Goal: Information Seeking & Learning: Learn about a topic

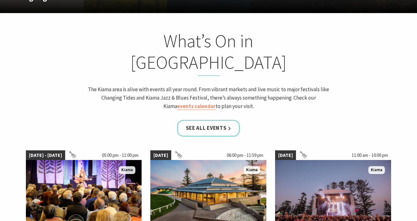
scroll to position [531, 0]
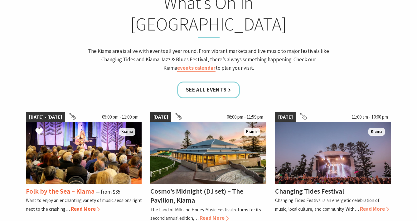
click at [80, 206] on span "Read More" at bounding box center [85, 209] width 29 height 7
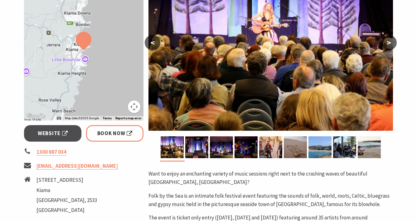
scroll to position [147, 0]
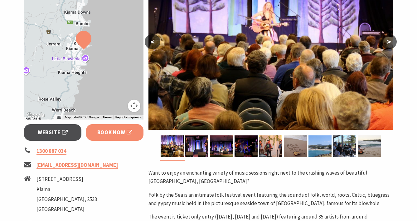
click at [122, 133] on span "Book Now" at bounding box center [114, 133] width 35 height 8
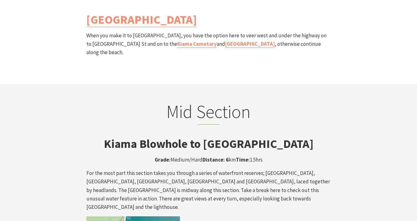
scroll to position [960, 0]
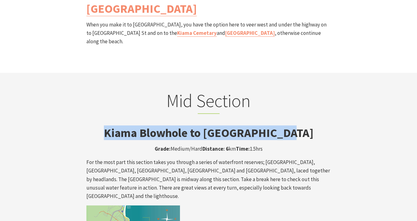
drag, startPoint x: 299, startPoint y: 94, endPoint x: 120, endPoint y: 91, distance: 178.7
click at [120, 126] on h3 "Kiama Blowhole to Loves Bay Walk" at bounding box center [208, 133] width 245 height 14
copy strong "Kiama Blowhole to Loves Bay Walk"
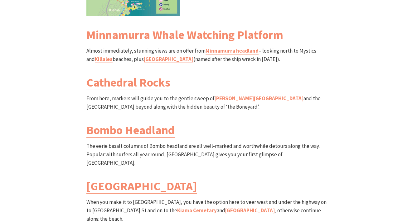
scroll to position [570, 0]
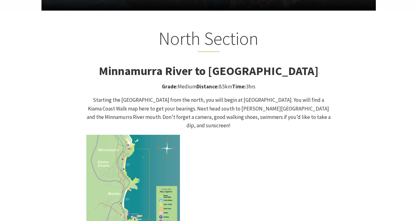
click at [160, 141] on img at bounding box center [133, 182] width 94 height 94
drag, startPoint x: 281, startPoint y: 89, endPoint x: 228, endPoint y: 90, distance: 53.7
click at [228, 96] on p "Starting the Kiama Coast Walk from the north, you will begin at Minnamurra Trai…" at bounding box center [208, 113] width 245 height 34
copy p "Minnamurra Train Station"
drag, startPoint x: 330, startPoint y: 58, endPoint x: 127, endPoint y: 50, distance: 203.2
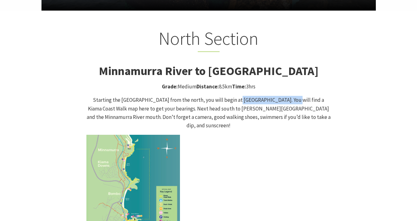
copy strong "Minnamurra River to Kiama Blowhole Walk"
